Goal: Task Accomplishment & Management: Manage account settings

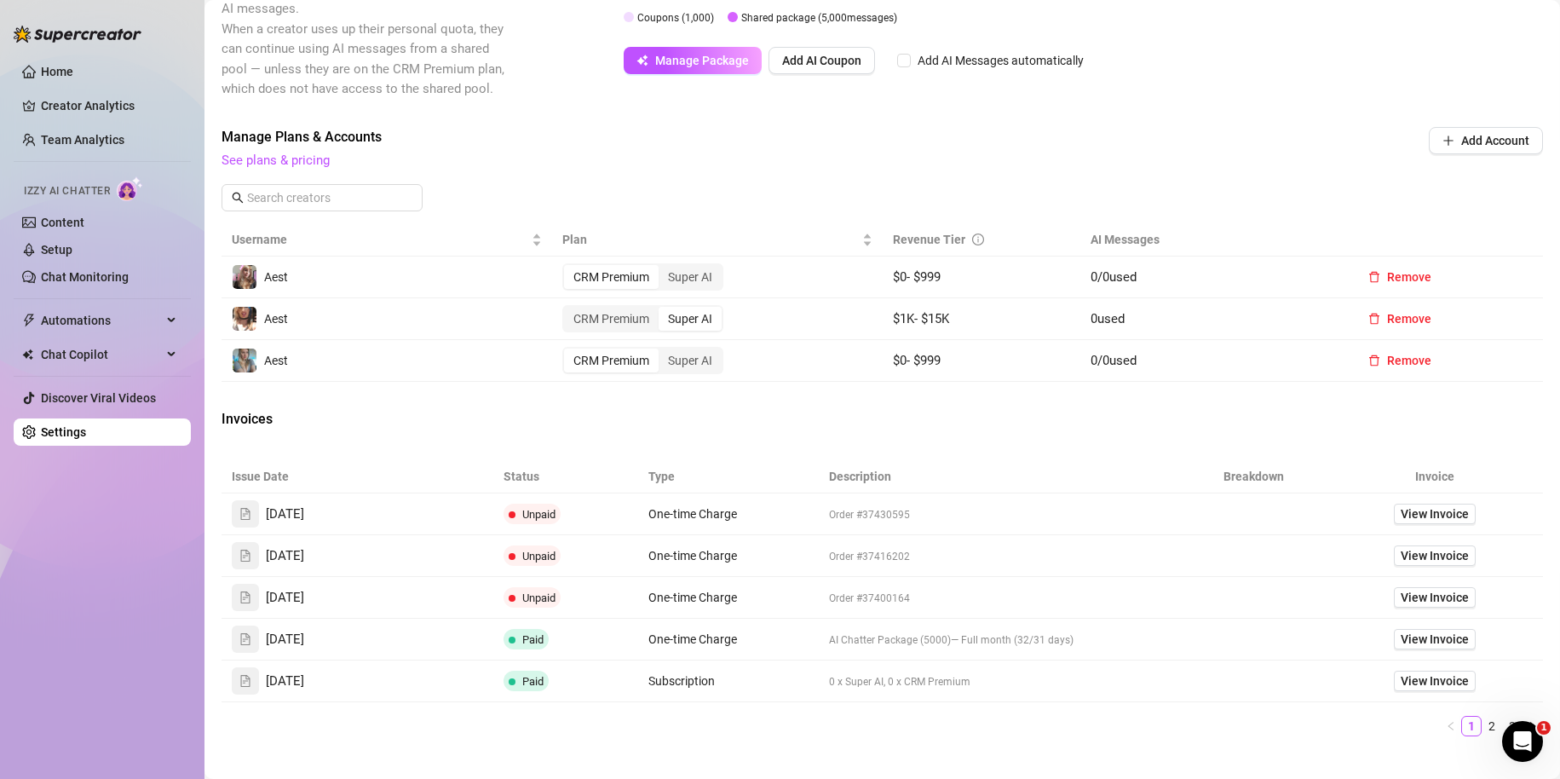
scroll to position [511, 0]
click at [845, 412] on div "Invoices" at bounding box center [883, 420] width 1322 height 24
drag, startPoint x: 881, startPoint y: 353, endPoint x: 978, endPoint y: 359, distance: 97.3
click at [845, 358] on td "$ 0 - $ 999" at bounding box center [982, 360] width 199 height 42
click at [845, 412] on div "Attention: Payment Transaction Failed There was a problem charging your credit …" at bounding box center [883, 212] width 1322 height 1252
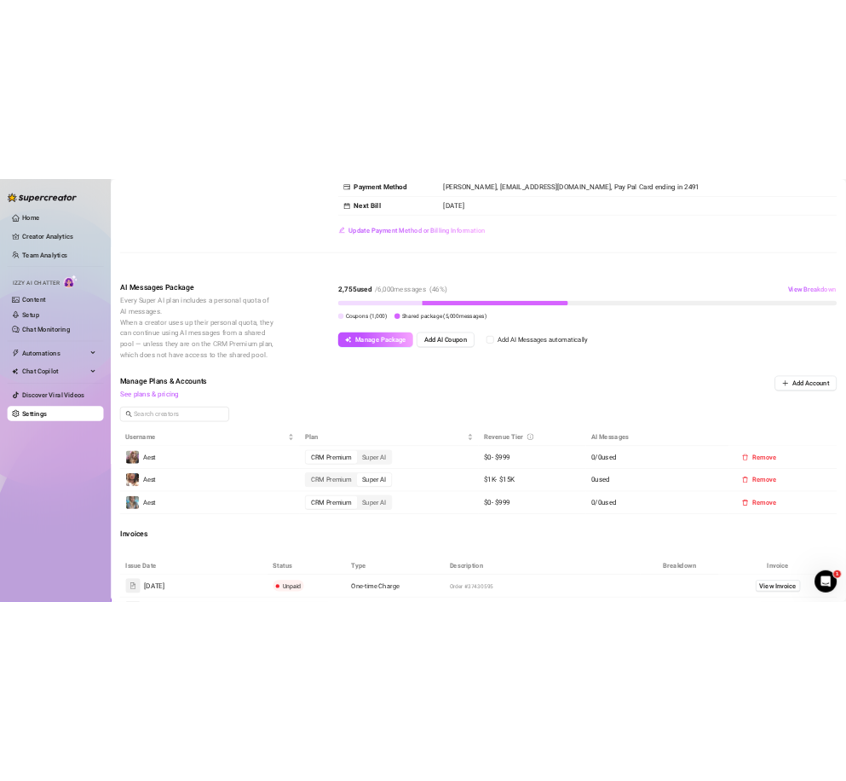
scroll to position [256, 0]
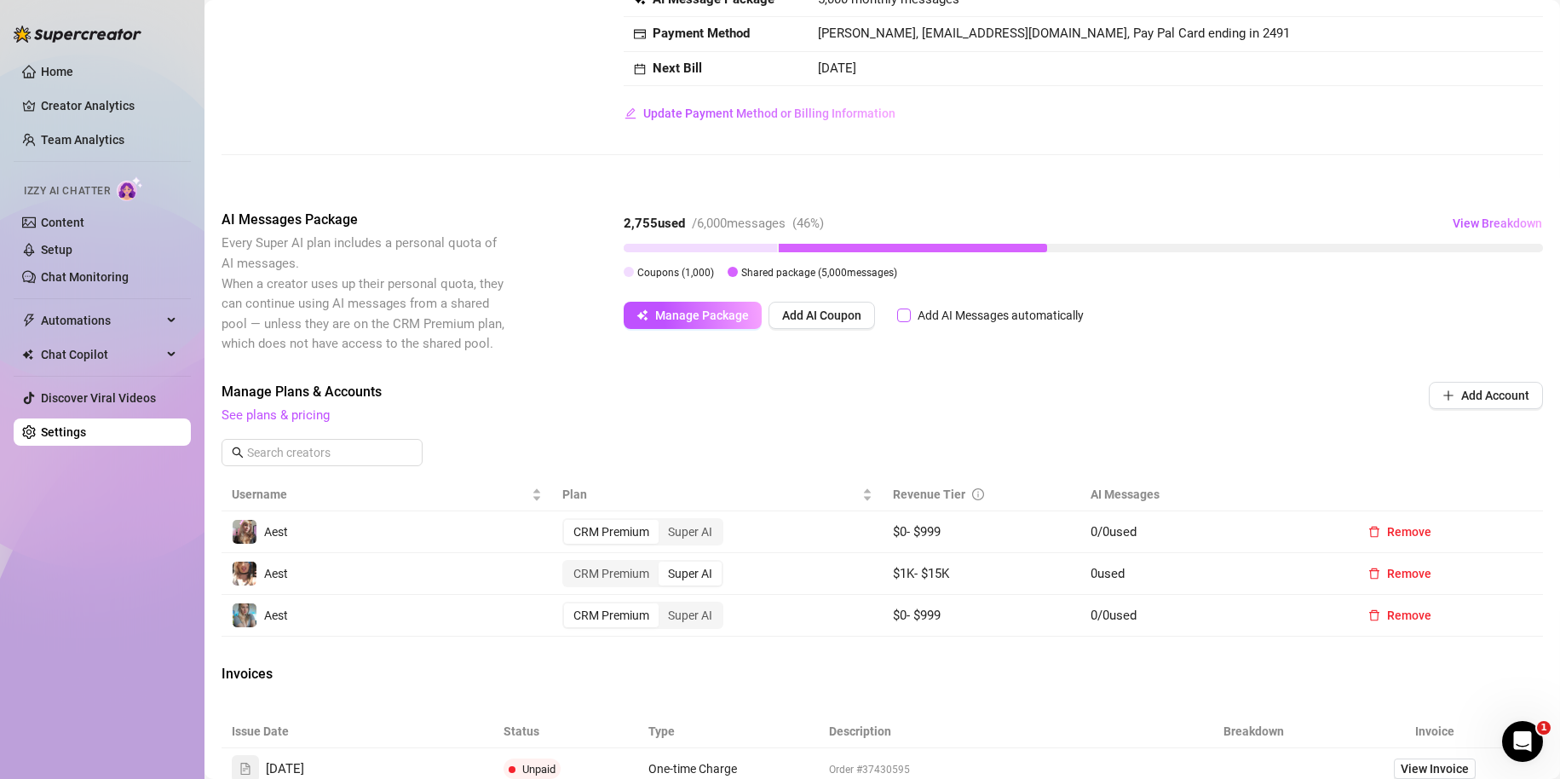
click at [845, 320] on span "Add AI Messages automatically" at bounding box center [1001, 315] width 180 height 19
click at [845, 320] on input "Add AI Messages automatically" at bounding box center [904, 315] width 14 height 14
click at [845, 320] on span "Add AI Messages automatically" at bounding box center [1001, 315] width 180 height 19
click at [845, 320] on input "Add AI Messages automatically" at bounding box center [904, 315] width 14 height 14
click at [845, 316] on div "Manage Package Add AI Coupon Add AI Messages automatically" at bounding box center [857, 315] width 467 height 27
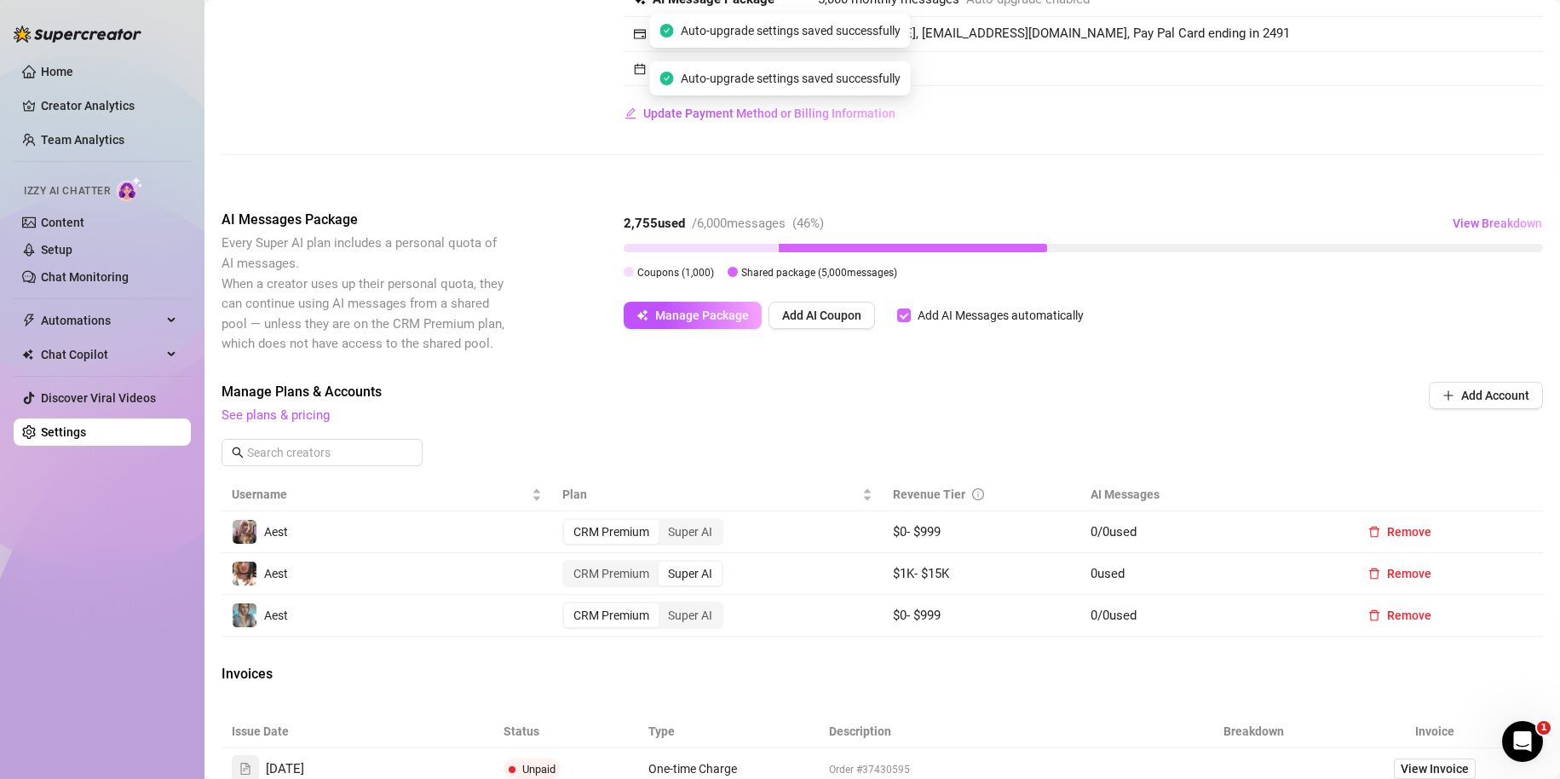
click at [845, 314] on input "Add AI Messages automatically" at bounding box center [904, 315] width 14 height 14
checkbox input "false"
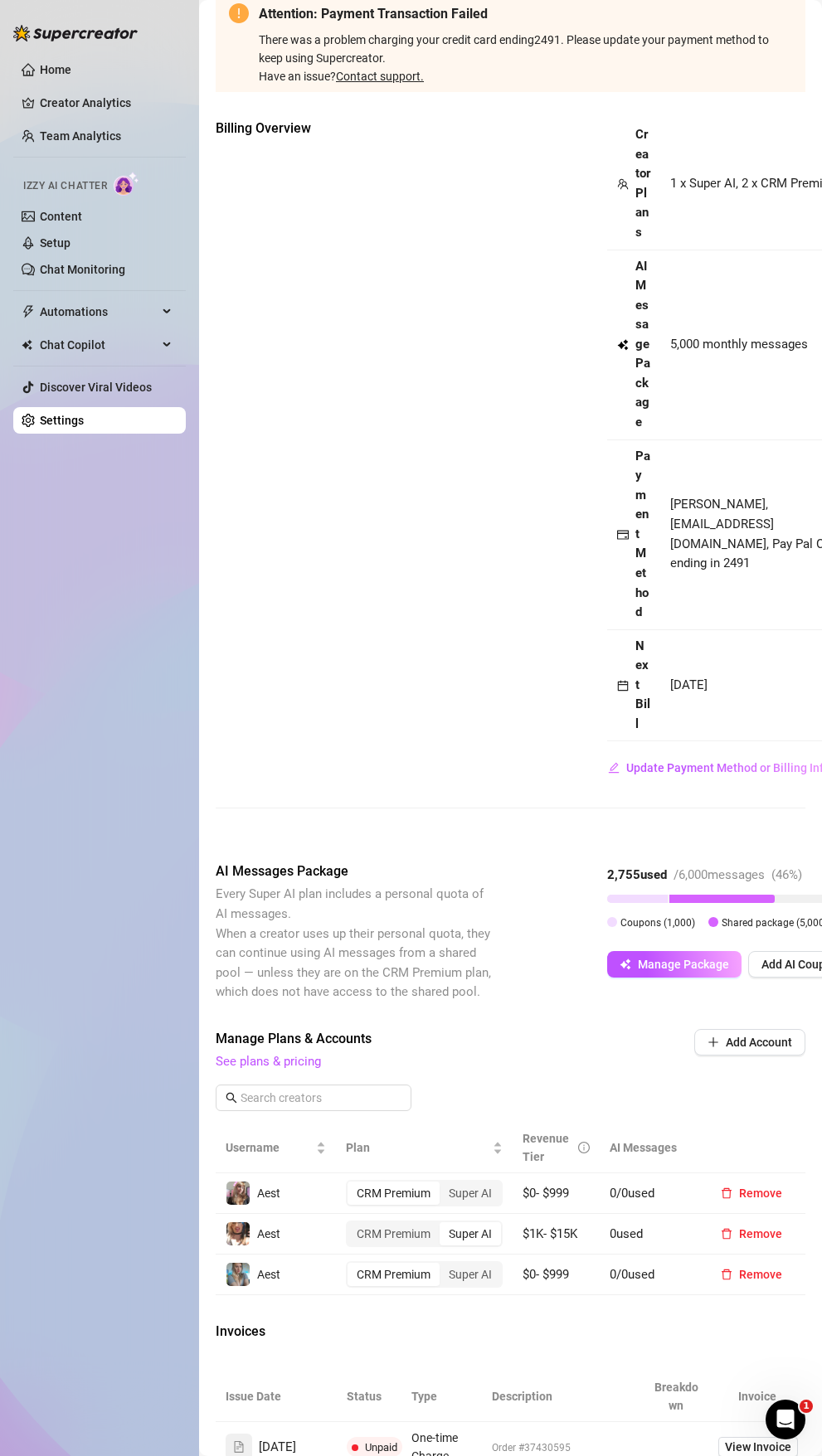
scroll to position [0, 0]
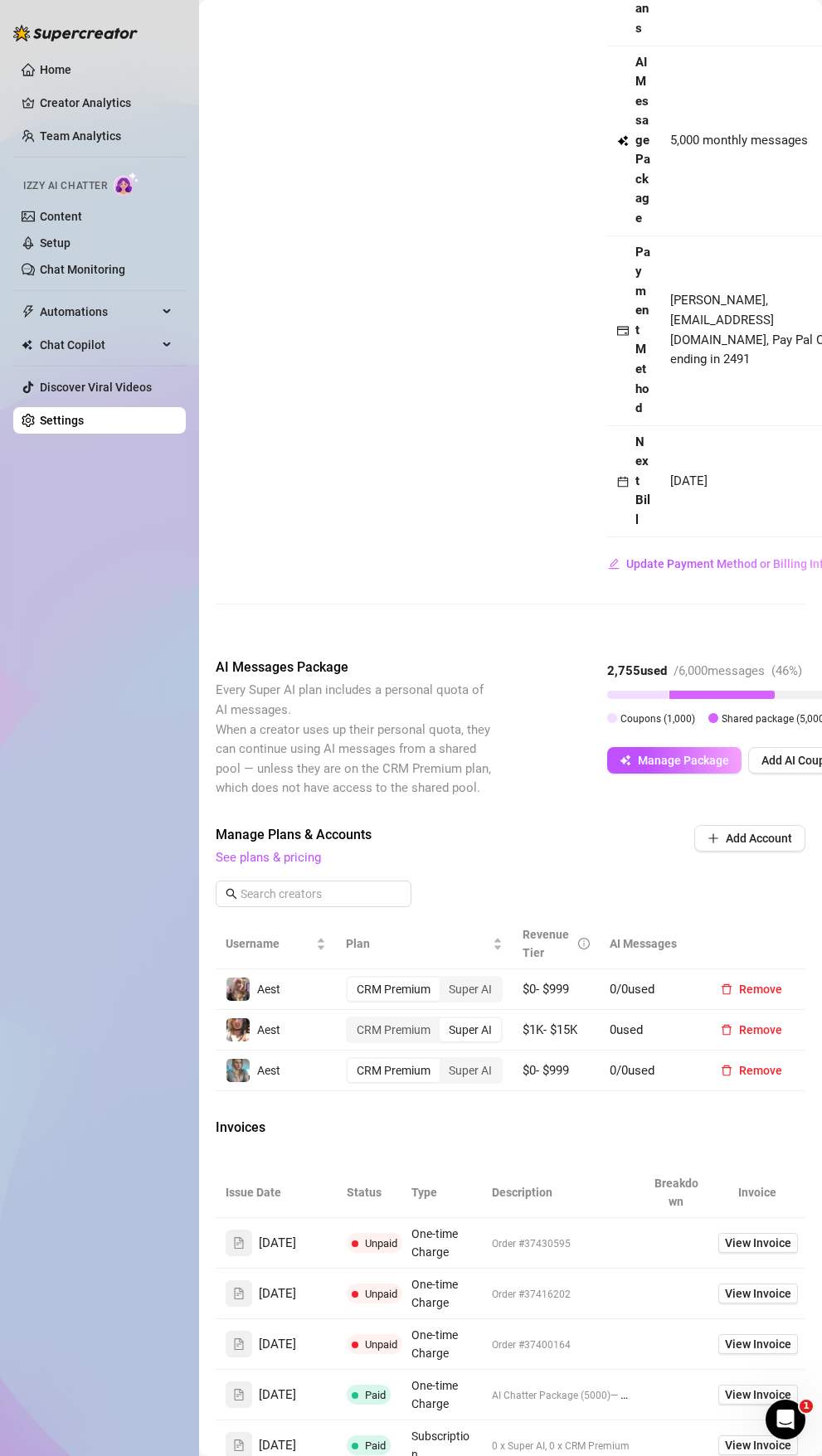
scroll to position [332, 0]
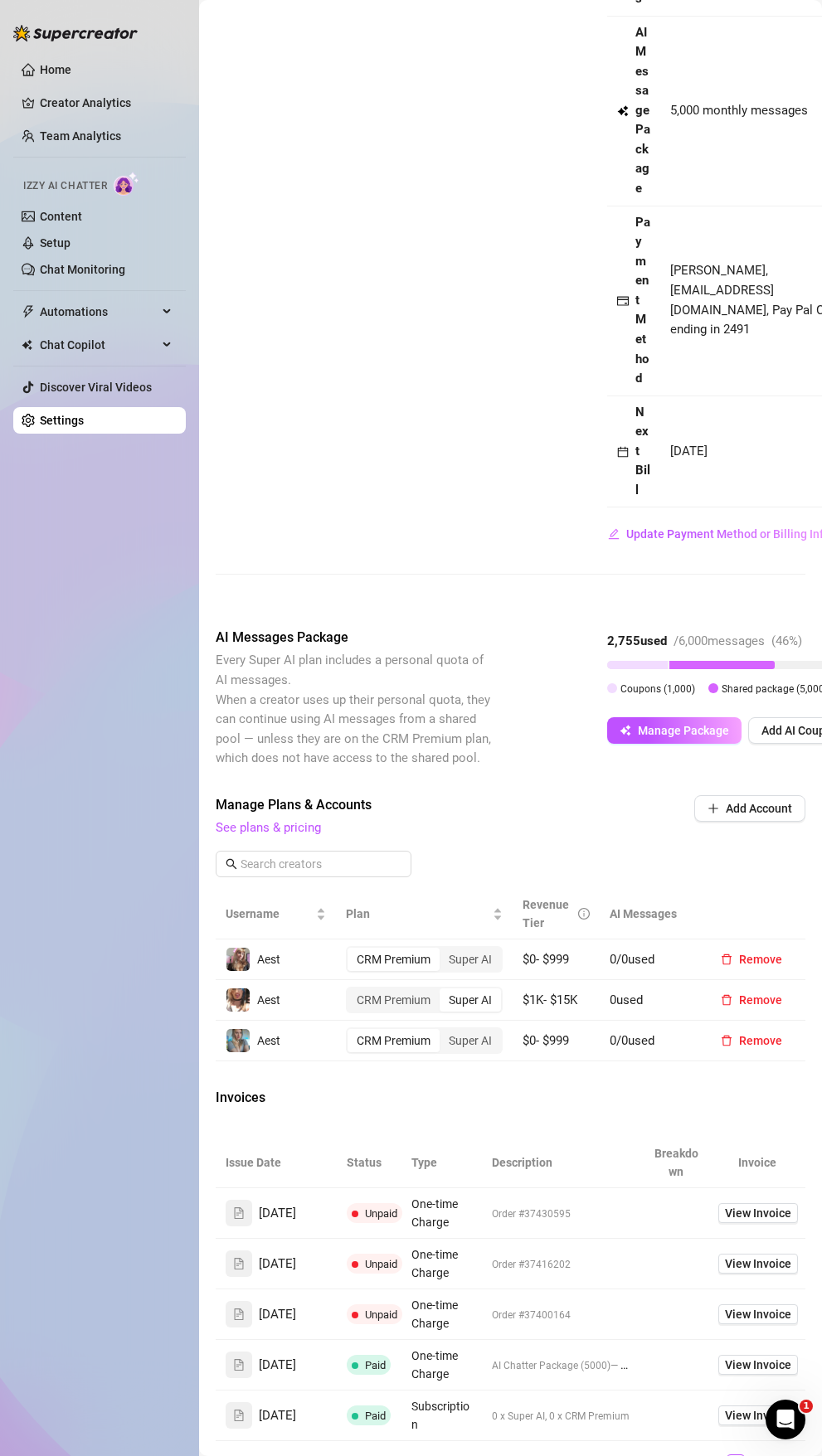
click at [404, 759] on div "CRM Premium" at bounding box center [393, 960] width 92 height 23
click at [351, 759] on input "CRM Premium" at bounding box center [351, 951] width 0 height 0
click at [258, 759] on link "See plans & pricing" at bounding box center [268, 827] width 105 height 15
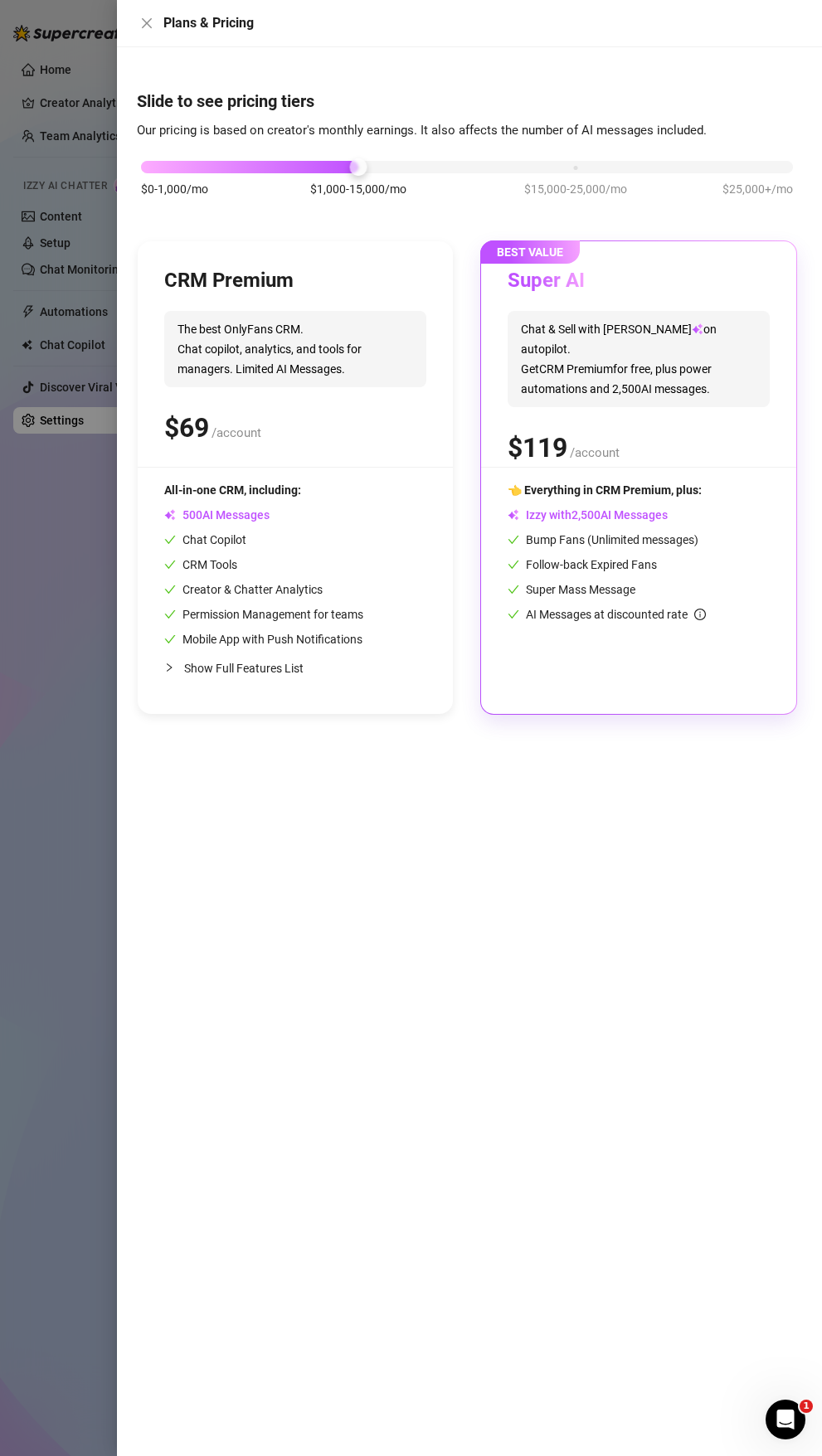
click at [281, 375] on span "The best OnlyFans CRM. Chat copilot, analytics, and tools for managers. Limited…" at bounding box center [295, 349] width 262 height 76
drag, startPoint x: 323, startPoint y: 364, endPoint x: 323, endPoint y: 380, distance: 16.0
click at [323, 380] on span "The best OnlyFans CRM. Chat copilot, analytics, and tools for managers. Limited…" at bounding box center [295, 349] width 262 height 76
drag, startPoint x: 318, startPoint y: 400, endPoint x: 238, endPoint y: 780, distance: 388.3
click at [238, 759] on div "Slide to see pricing tiers Our pricing is based on creator's monthly earnings. …" at bounding box center [469, 752] width 704 height 1409
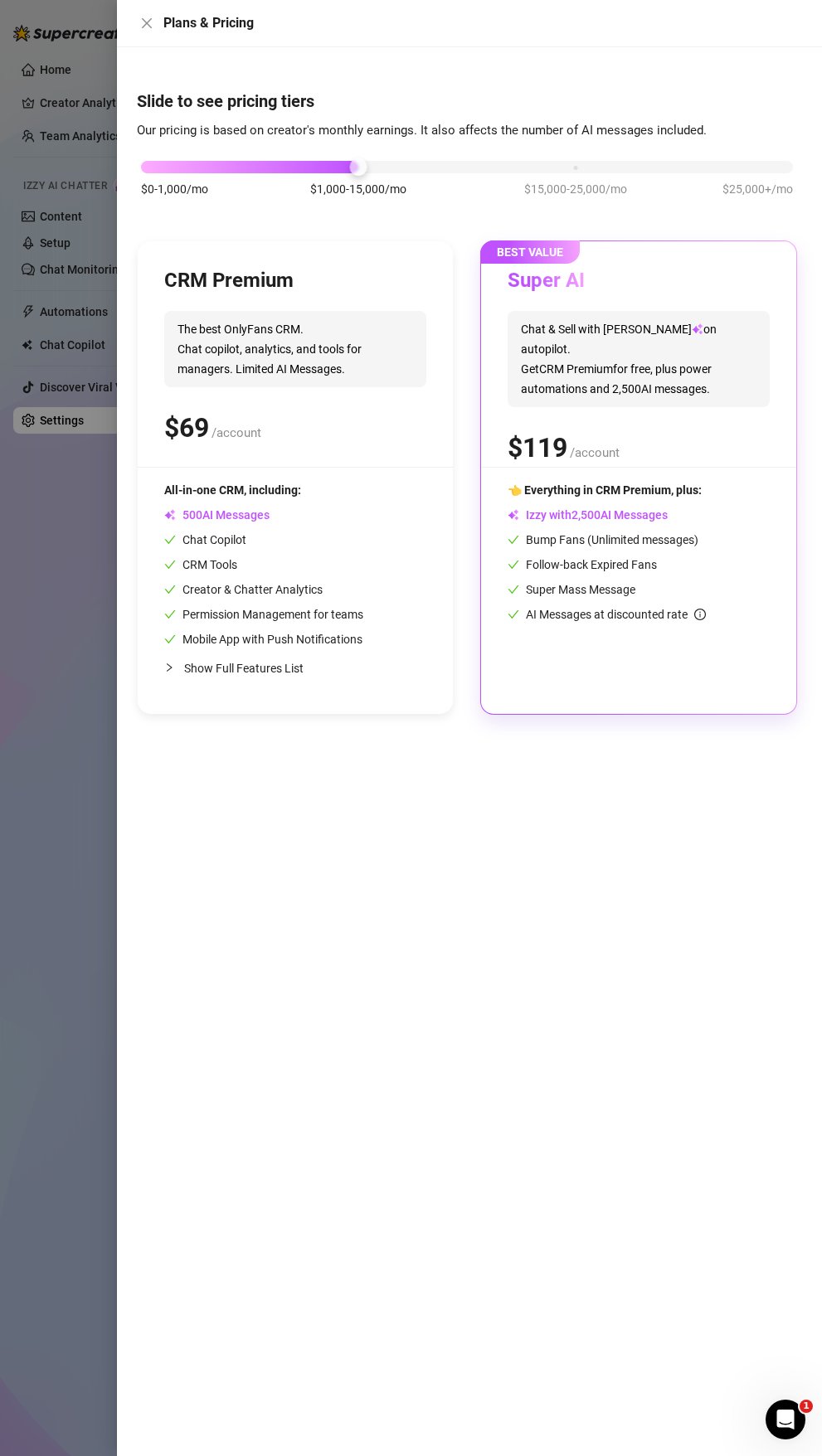
click at [250, 662] on span "Show Full Features List" at bounding box center [243, 669] width 120 height 14
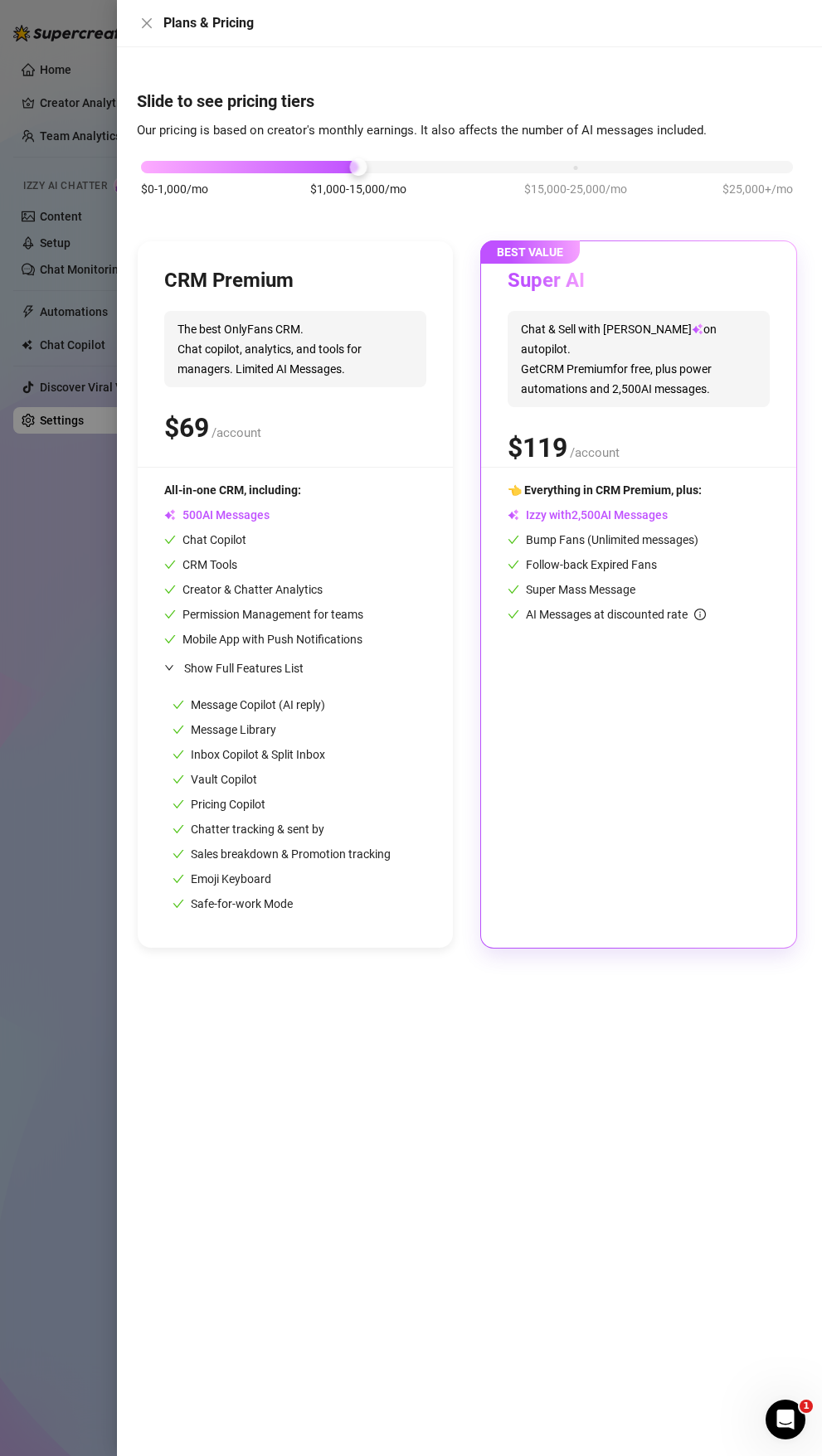
click at [344, 759] on div "Slide to see pricing tiers Our pricing is based on creator's monthly earnings. …" at bounding box center [469, 752] width 704 height 1409
click at [85, 199] on div at bounding box center [411, 728] width 822 height 1456
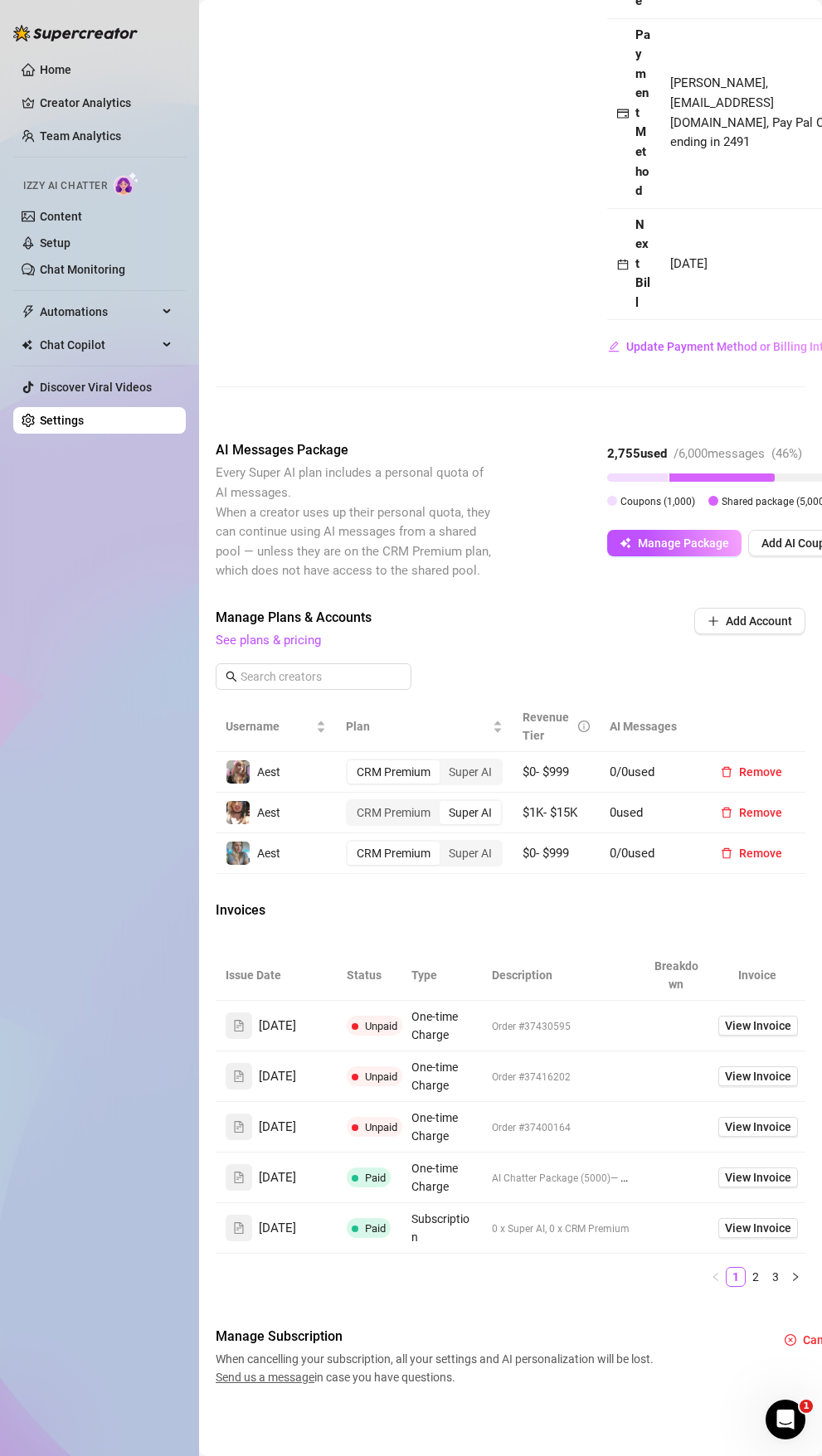
scroll to position [566, 0]
click at [331, 759] on div "Attention: Payment Transaction Failed There was a problem charging your credit …" at bounding box center [511, 481] width 590 height 1811
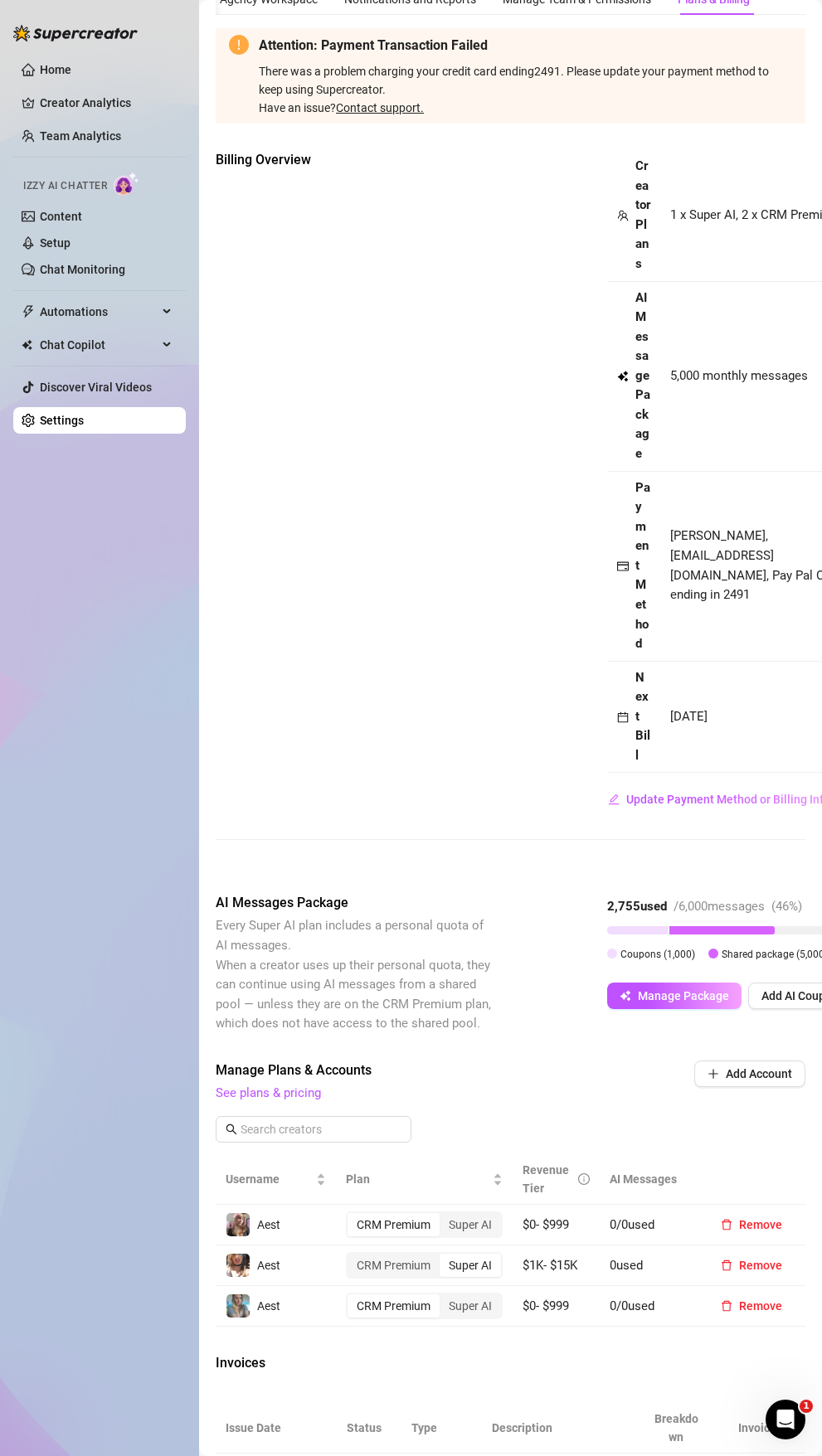
scroll to position [0, 0]
